Goal: Task Accomplishment & Management: Use online tool/utility

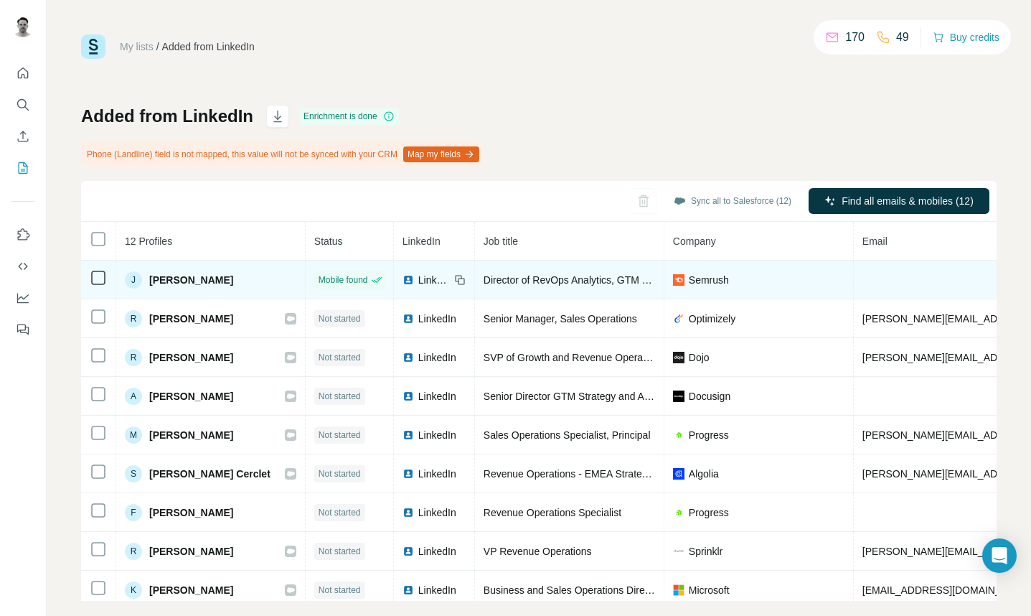
click at [222, 286] on div "J [PERSON_NAME]" at bounding box center [211, 279] width 172 height 17
click at [234, 281] on div "J [PERSON_NAME]" at bounding box center [211, 279] width 172 height 17
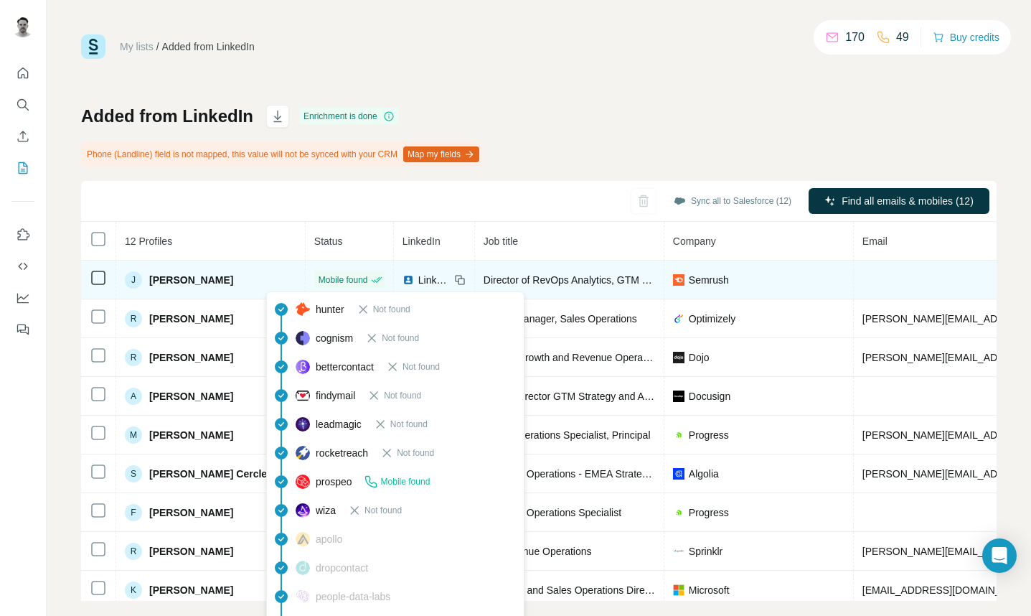
click at [314, 286] on div "Mobile found" at bounding box center [349, 279] width 70 height 17
click at [170, 282] on span "[PERSON_NAME]" at bounding box center [191, 280] width 84 height 14
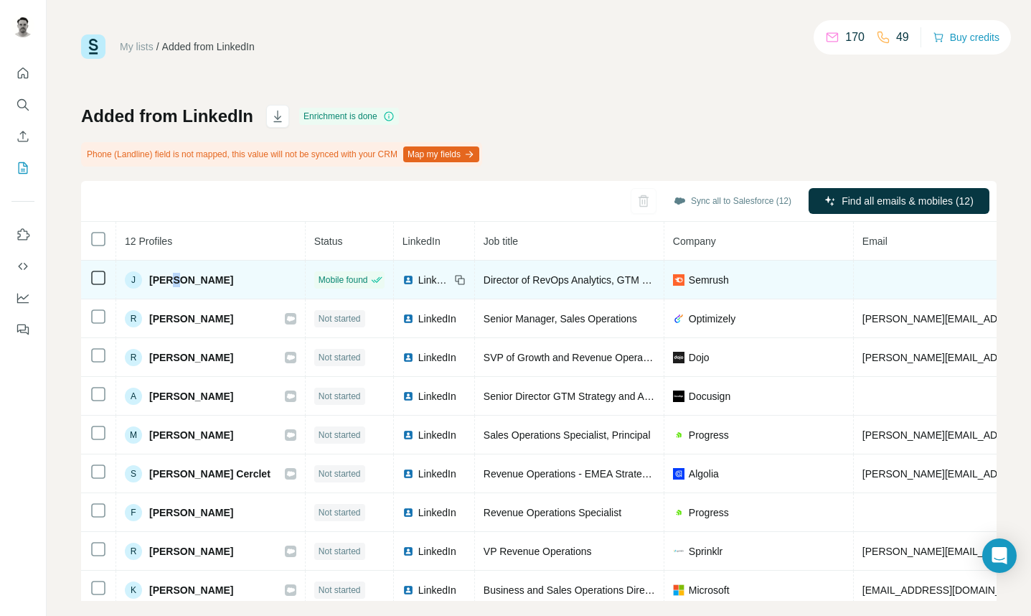
click at [170, 282] on span "[PERSON_NAME]" at bounding box center [191, 280] width 84 height 14
click at [135, 282] on div "J" at bounding box center [133, 279] width 17 height 17
click at [529, 282] on span "Director of RevOps Analytics, GTM Engineering" at bounding box center [590, 279] width 212 height 11
click at [484, 281] on span "Director of RevOps Analytics, GTM Engineering" at bounding box center [590, 279] width 212 height 11
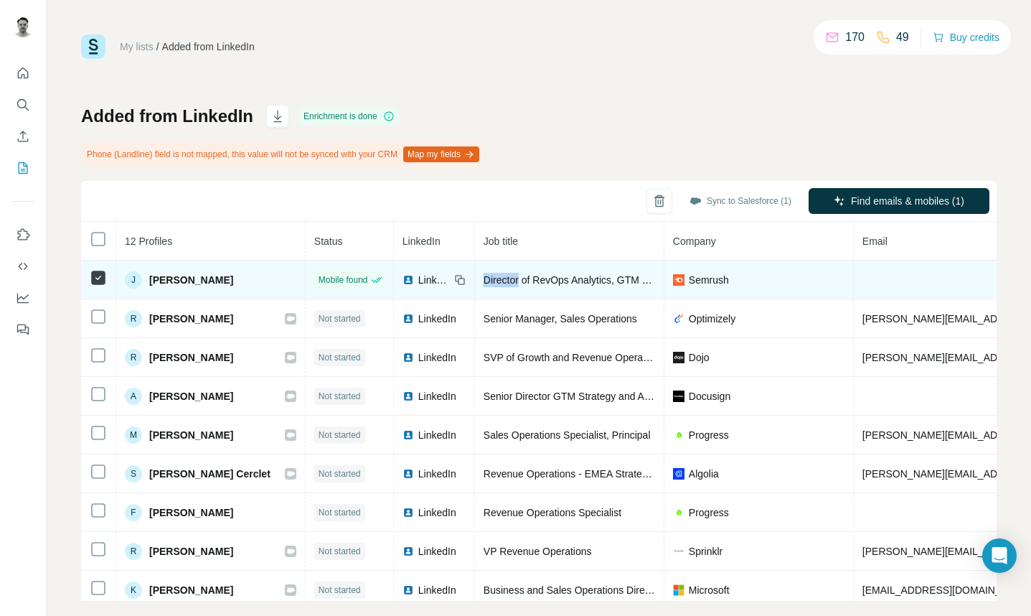
click at [484, 281] on span "Director of RevOps Analytics, GTM Engineering" at bounding box center [590, 279] width 212 height 11
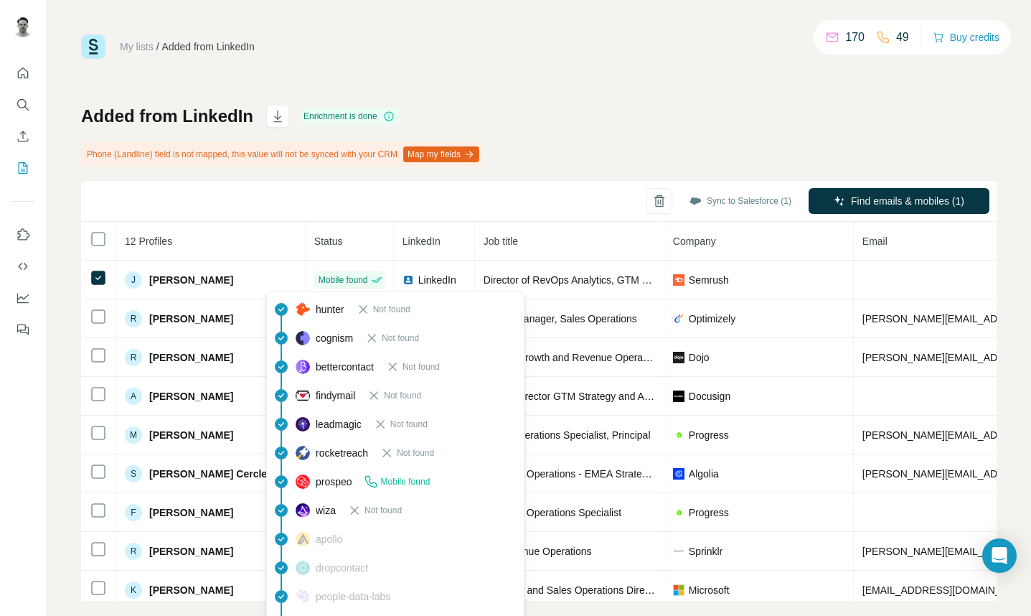
click at [383, 484] on span "Mobile found" at bounding box center [406, 481] width 50 height 13
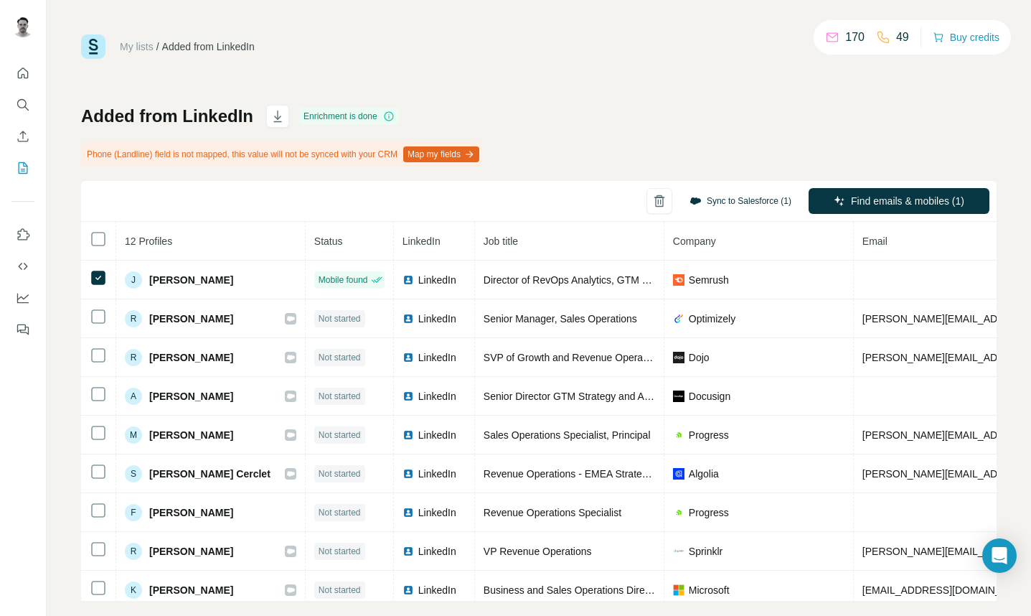
click at [728, 200] on button "Sync to Salesforce (1)" at bounding box center [741, 201] width 122 height 22
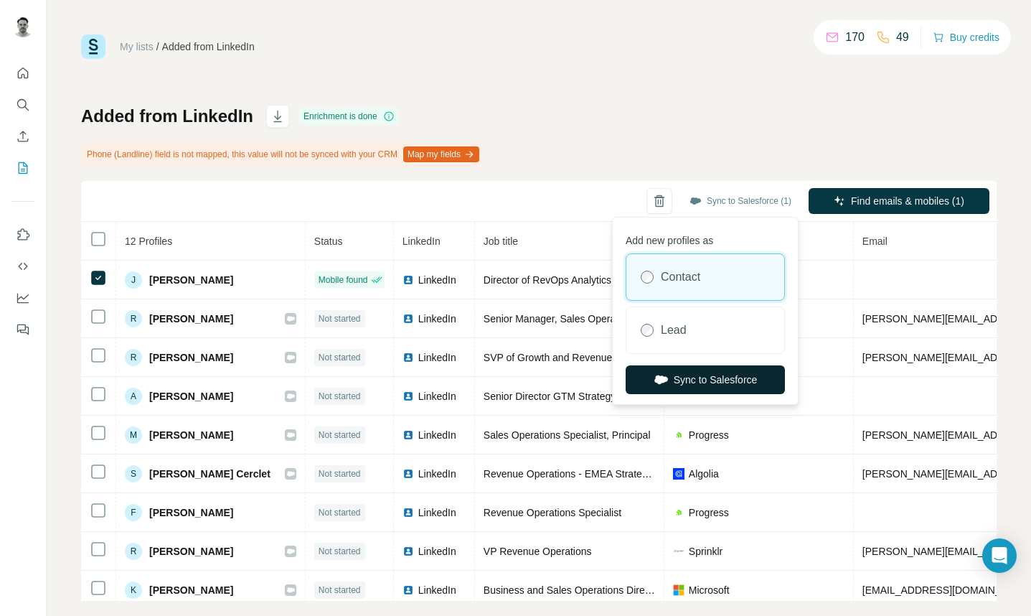
click at [703, 386] on button "Sync to Salesforce" at bounding box center [705, 379] width 159 height 29
